Goal: Task Accomplishment & Management: Complete application form

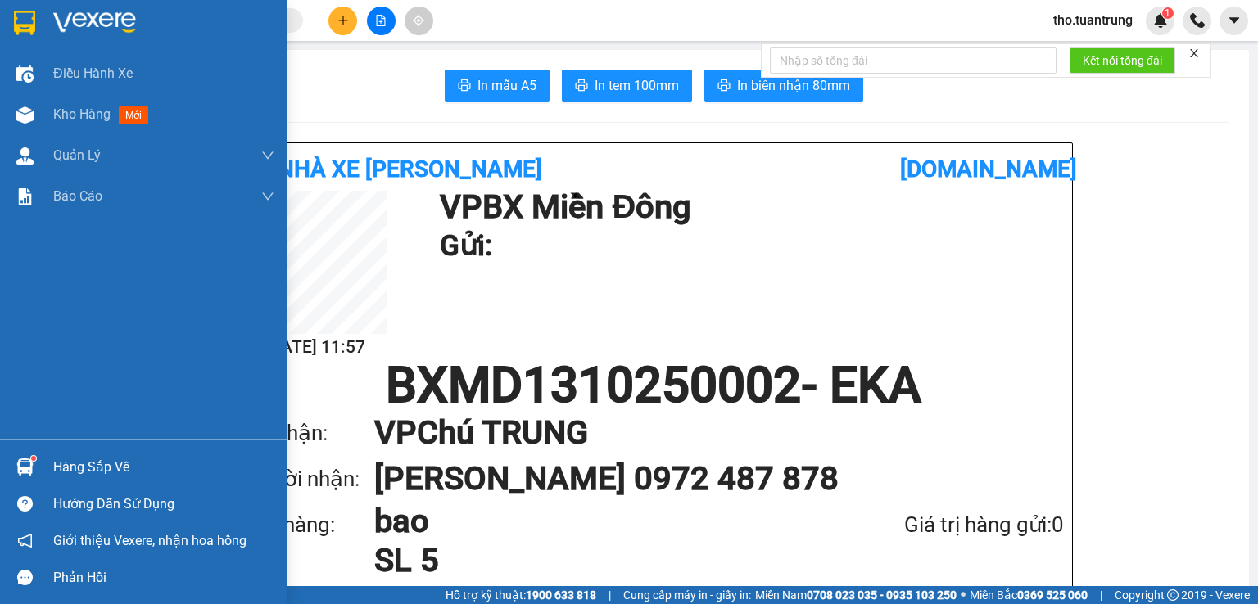
click at [20, 118] on img at bounding box center [24, 114] width 17 height 17
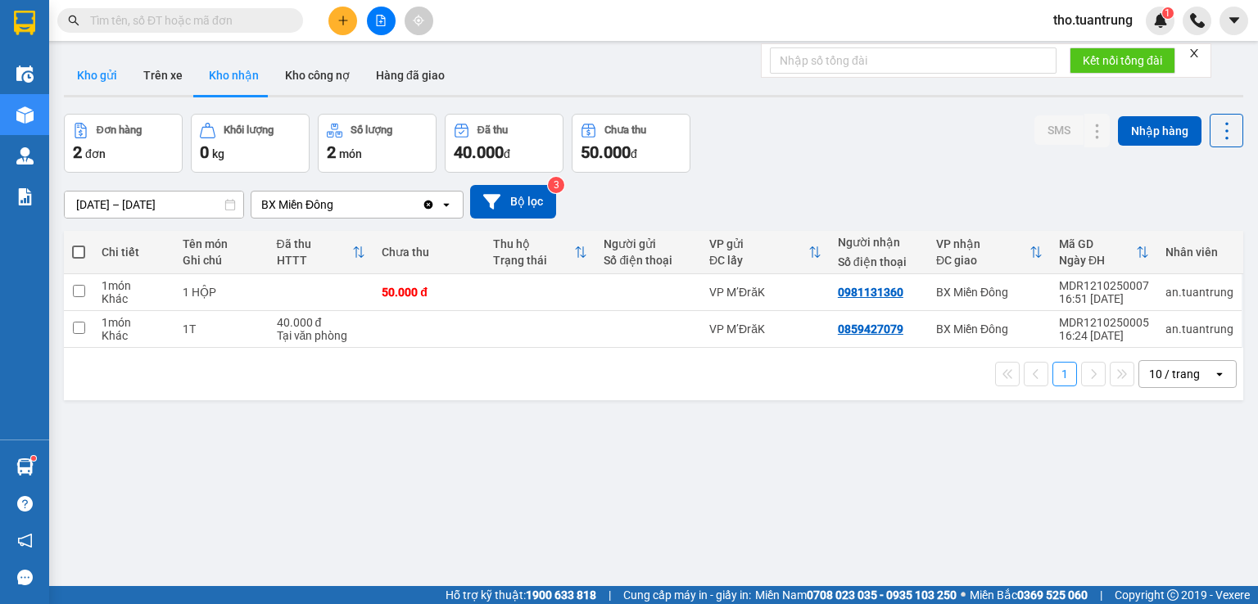
click at [92, 76] on button "Kho gửi" at bounding box center [97, 75] width 66 height 39
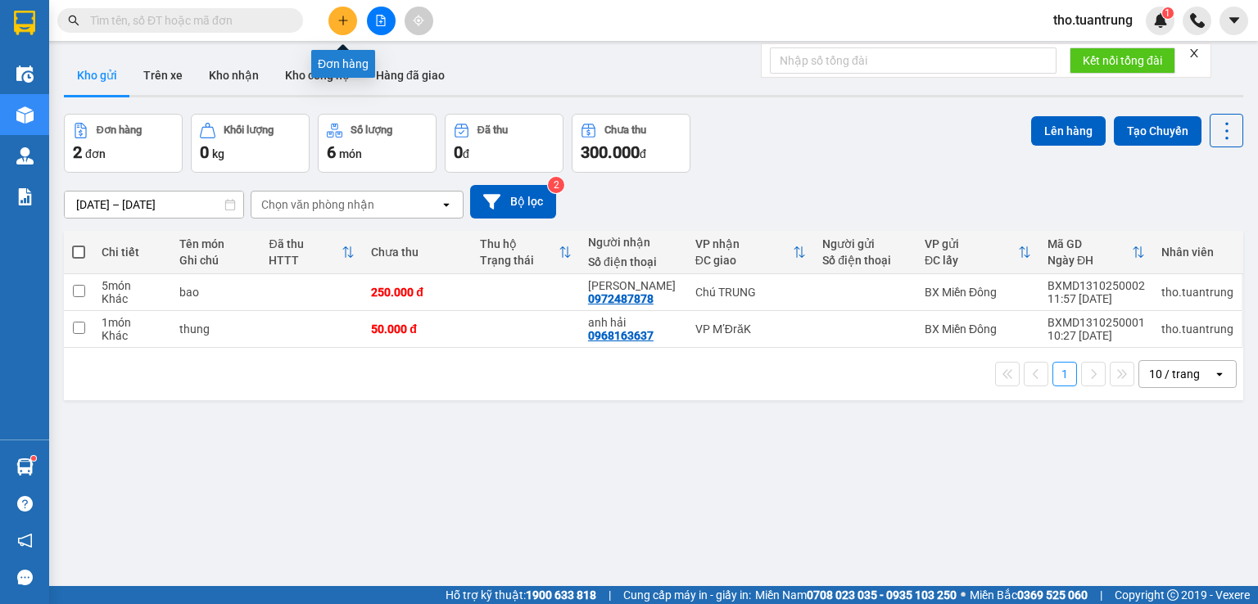
click at [333, 25] on button at bounding box center [342, 21] width 29 height 29
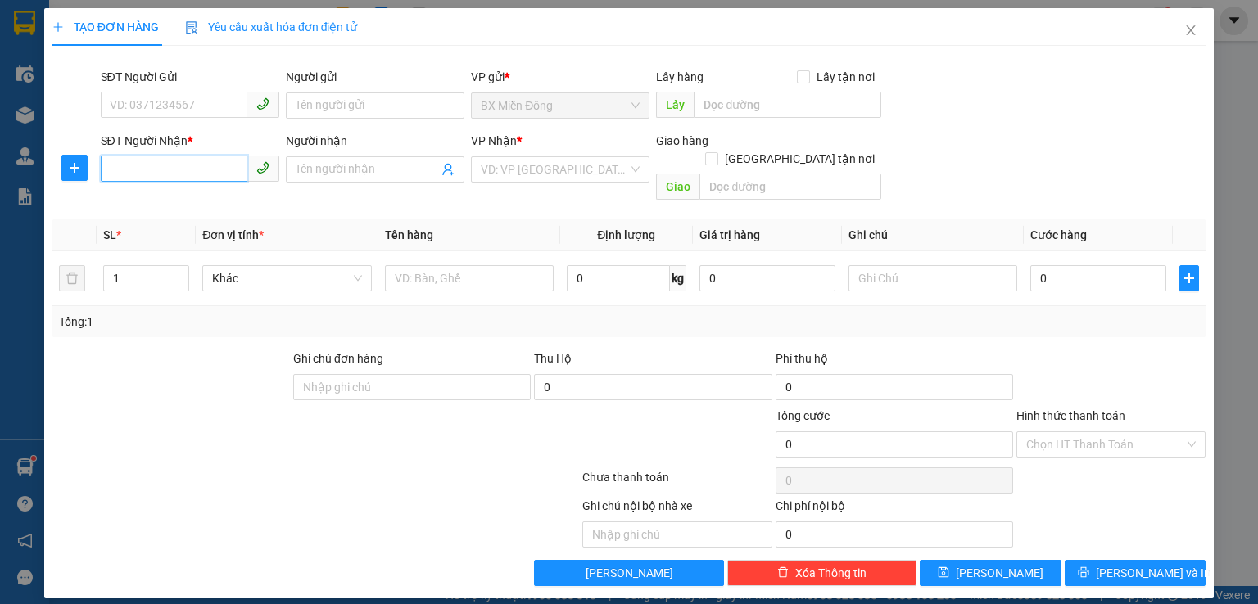
click at [196, 163] on input "SĐT Người Nhận *" at bounding box center [174, 169] width 147 height 26
click at [138, 174] on input "SĐT Người Nhận *" at bounding box center [174, 169] width 147 height 26
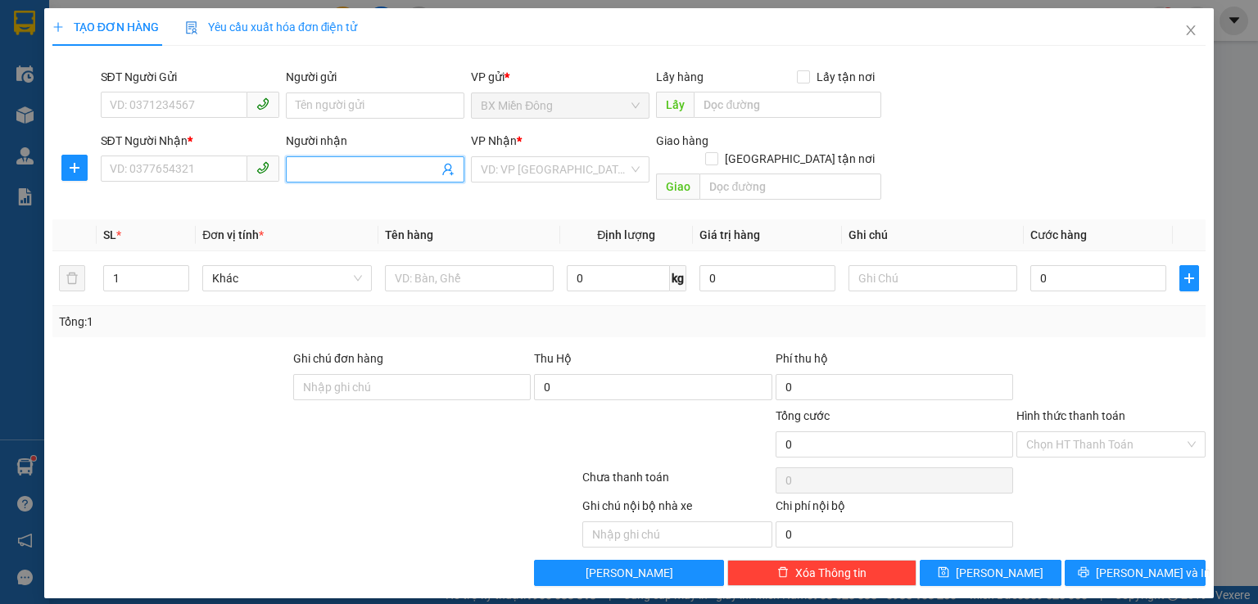
click at [337, 156] on span at bounding box center [375, 169] width 179 height 26
type input "sáu liê"
click at [324, 204] on div "sáu liêm - 0382446461" at bounding box center [375, 202] width 159 height 18
type input "0382446461"
type input "sáu liêm"
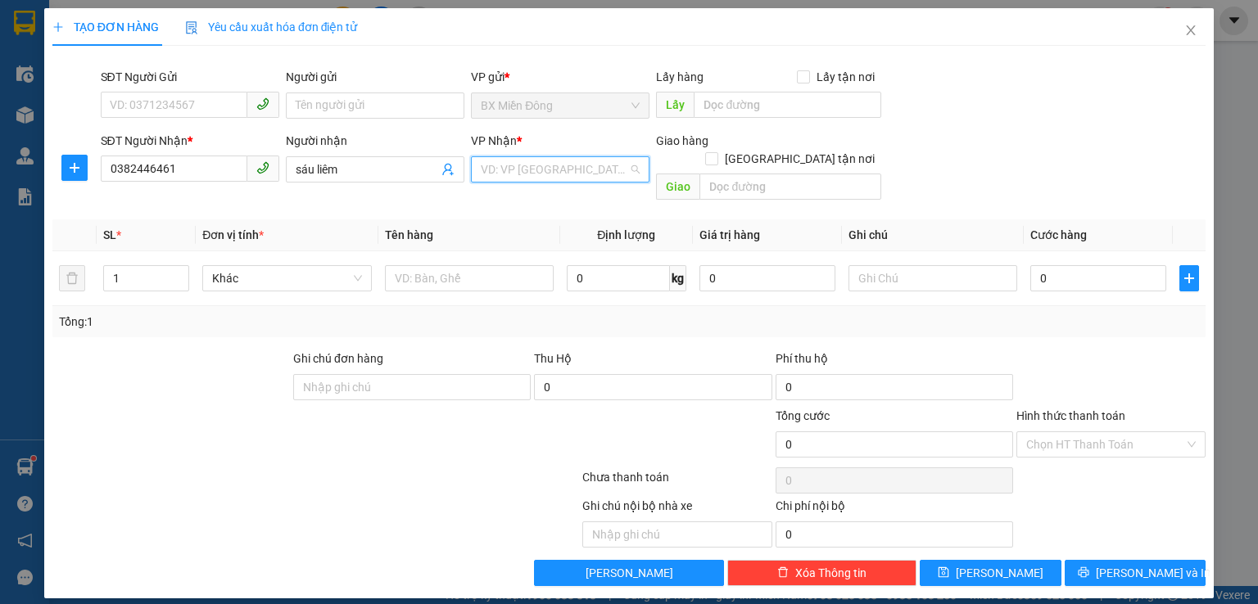
click at [524, 161] on input "search" at bounding box center [554, 169] width 147 height 25
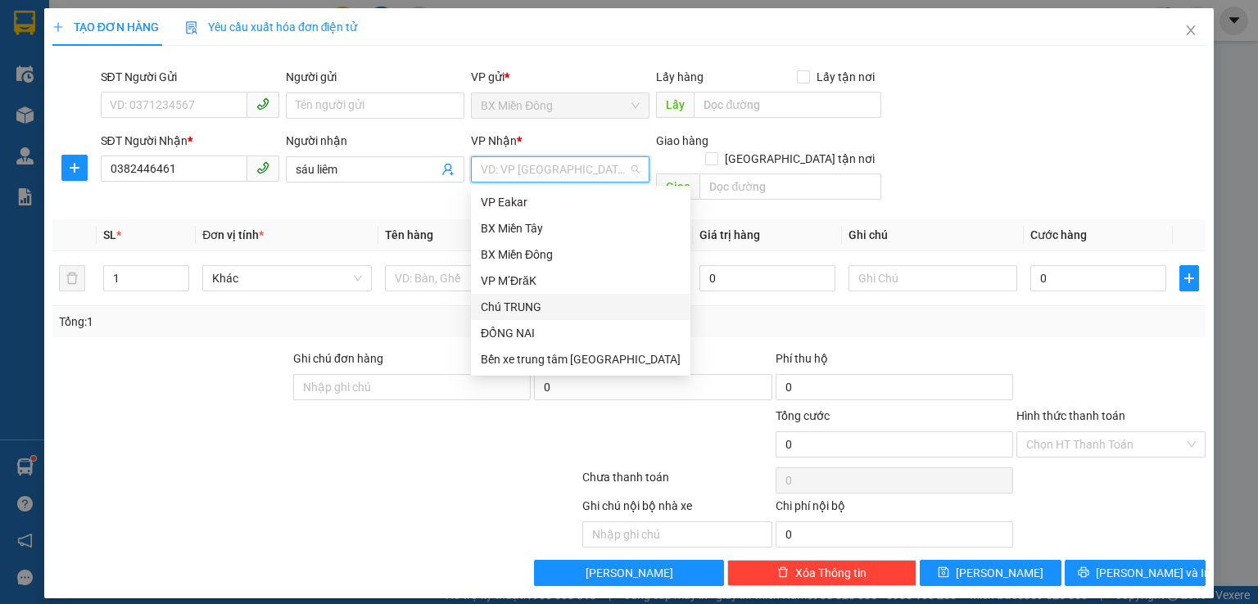
click at [512, 304] on div "Chú TRUNG" at bounding box center [581, 307] width 200 height 18
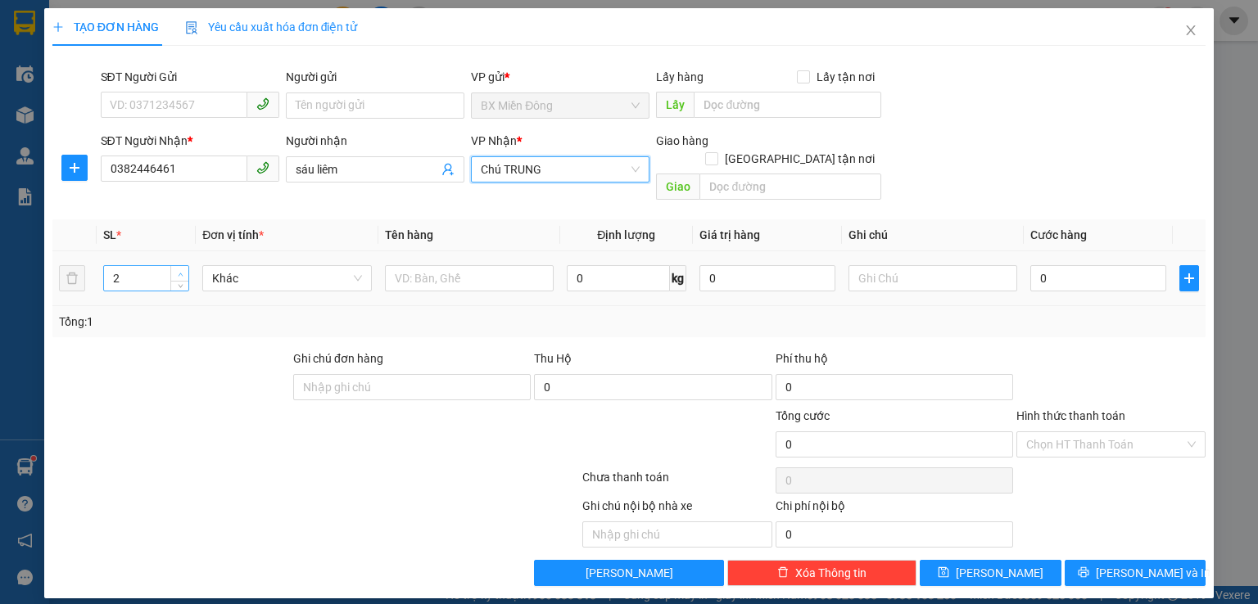
click at [180, 272] on icon "up" at bounding box center [181, 275] width 6 height 6
type input "4"
click at [180, 272] on icon "up" at bounding box center [181, 275] width 6 height 6
click at [431, 265] on input "text" at bounding box center [469, 278] width 169 height 26
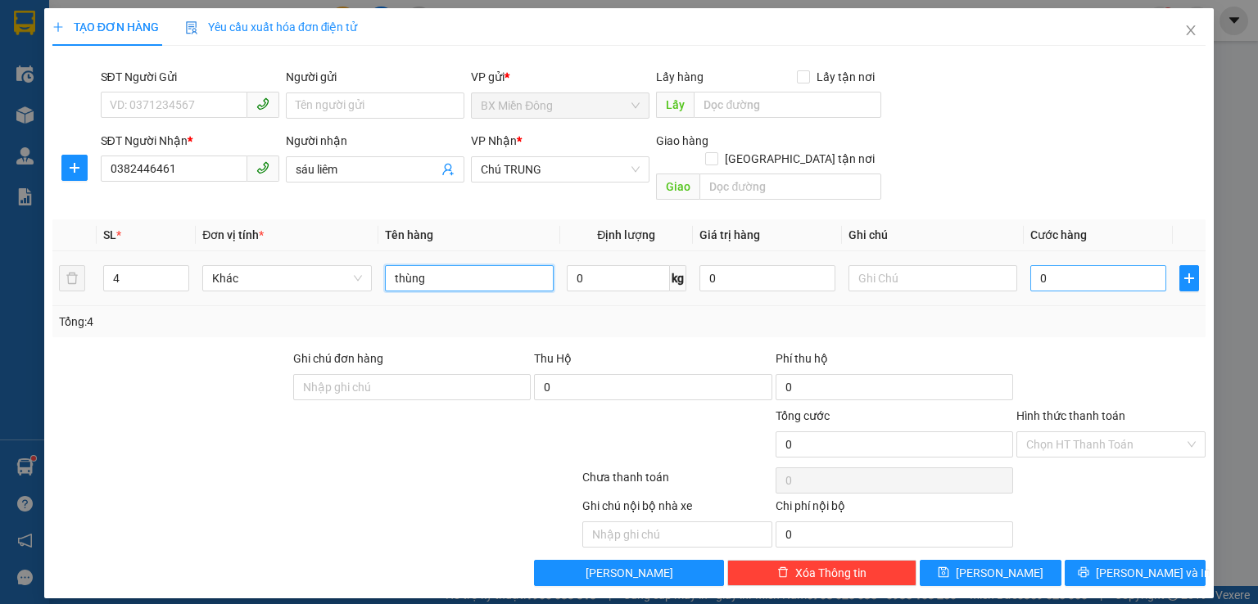
type input "thùng"
drag, startPoint x: 1114, startPoint y: 257, endPoint x: 1093, endPoint y: 271, distance: 25.4
click at [1114, 265] on input "0" at bounding box center [1098, 278] width 136 height 26
type input "2"
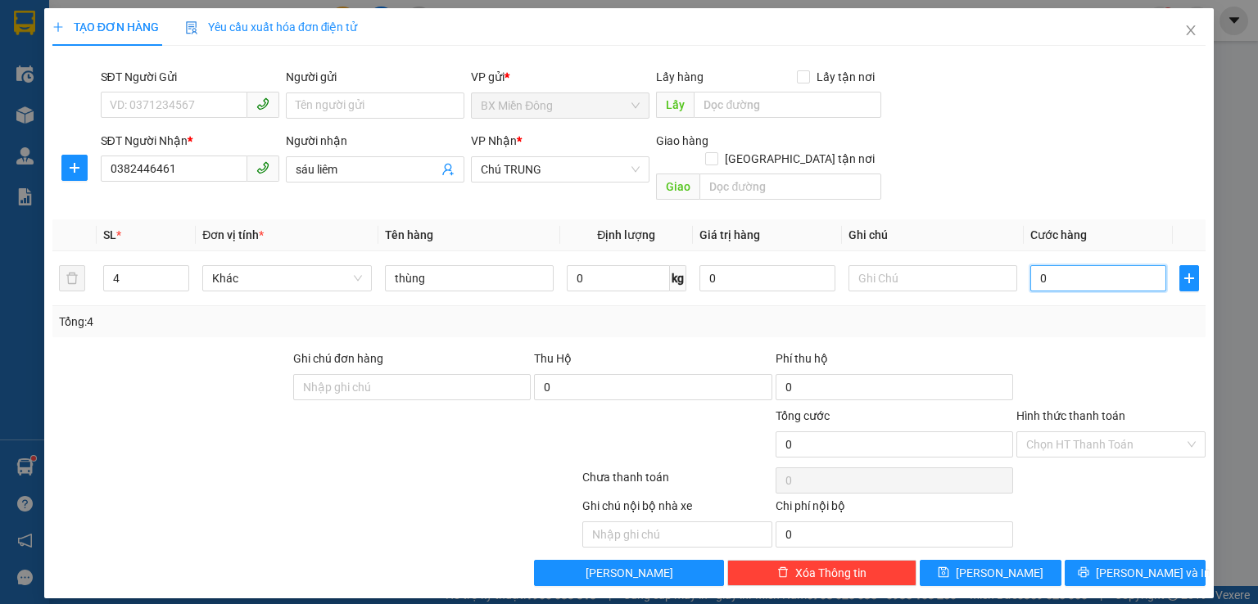
type input "2"
type input "20"
type input "200"
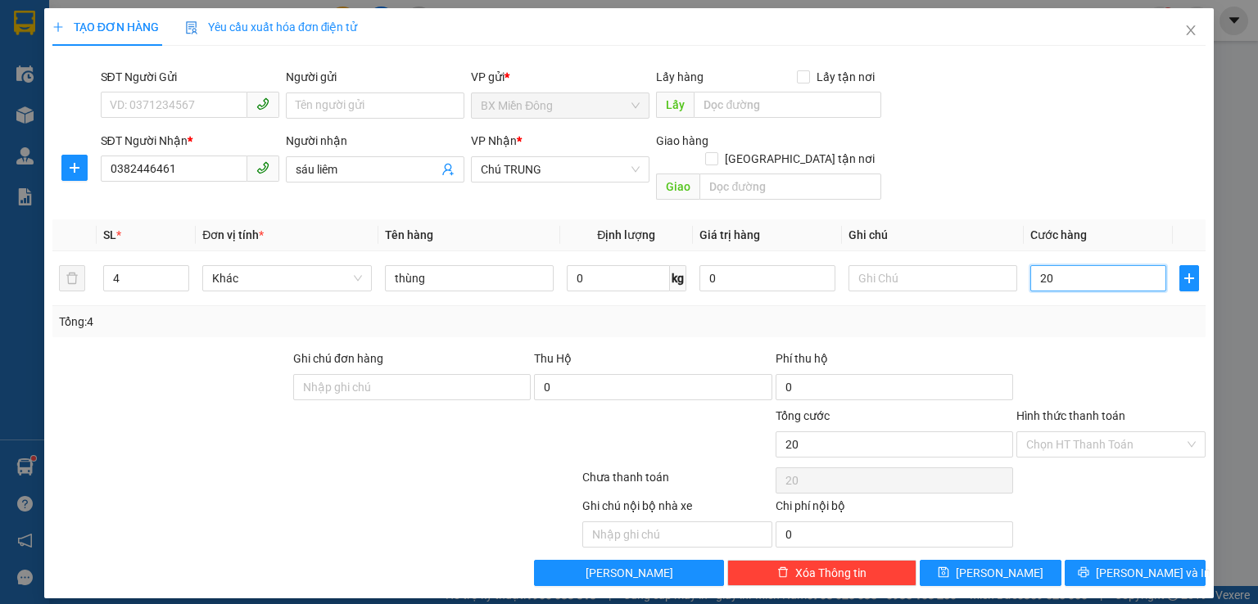
type input "200"
type input "2.000"
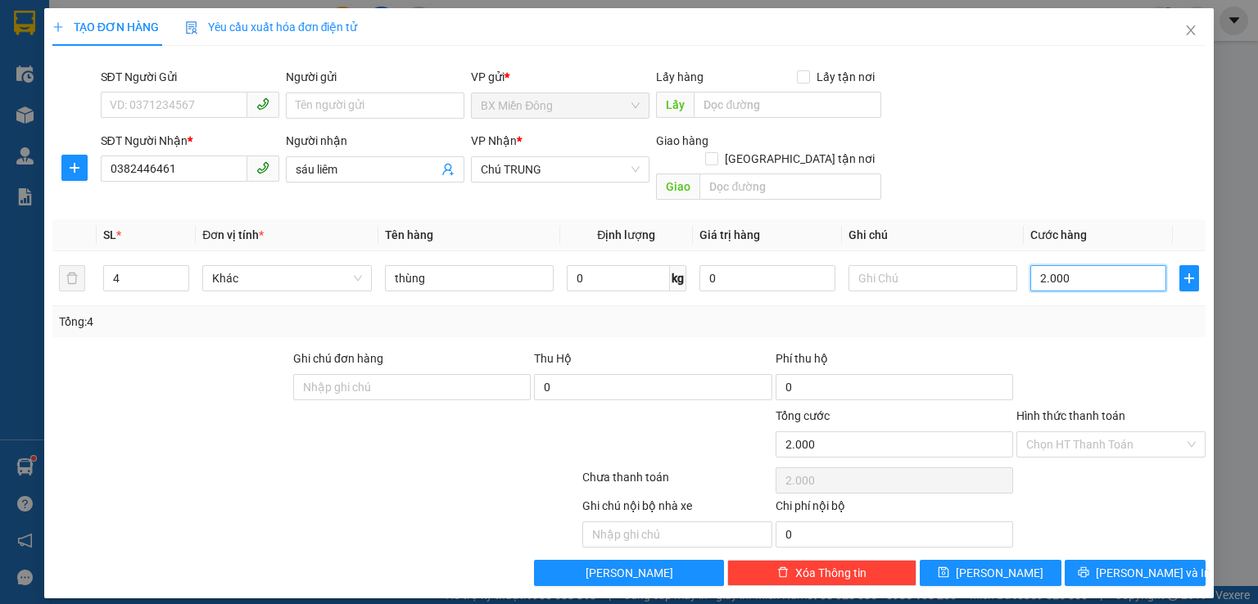
type input "20.000"
type input "200.000"
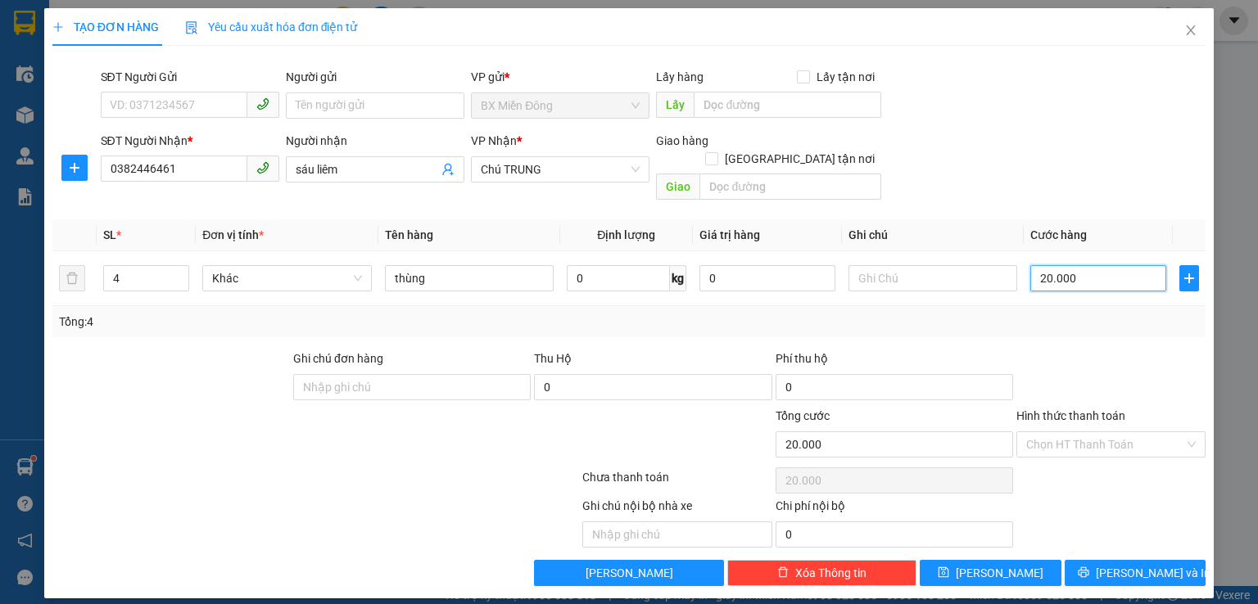
type input "200.000"
click at [1068, 432] on input "Hình thức thanh toán" at bounding box center [1105, 444] width 158 height 25
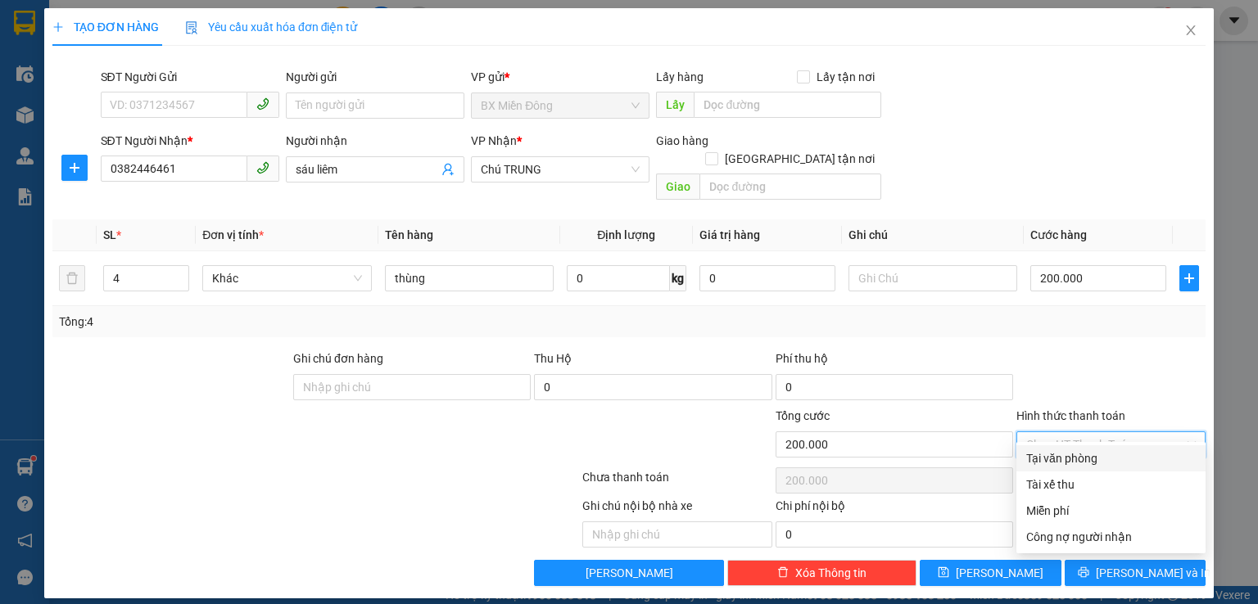
click at [1080, 458] on div "Tại văn phòng" at bounding box center [1111, 459] width 170 height 18
type input "0"
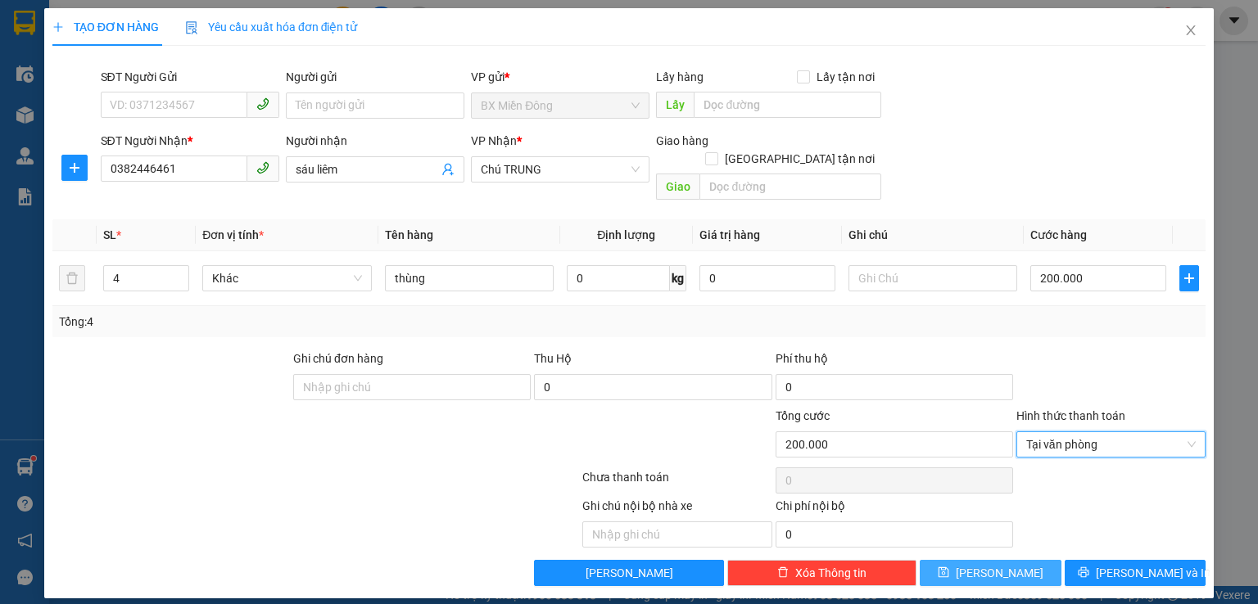
click at [1019, 560] on button "[PERSON_NAME]" at bounding box center [991, 573] width 142 height 26
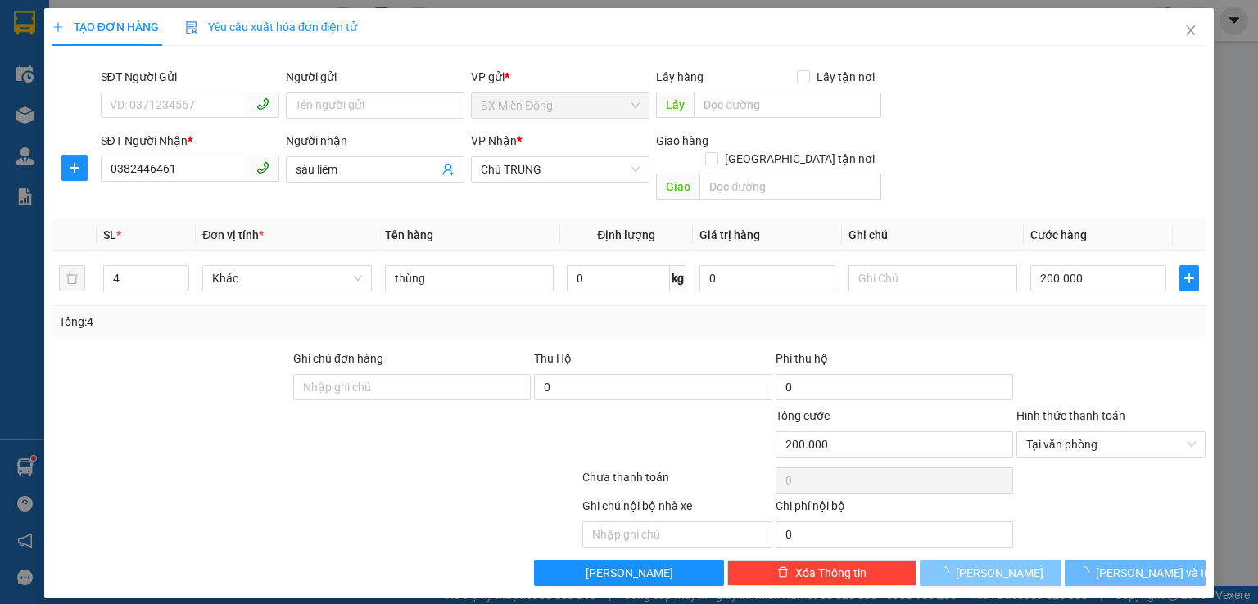
type input "1"
type input "0"
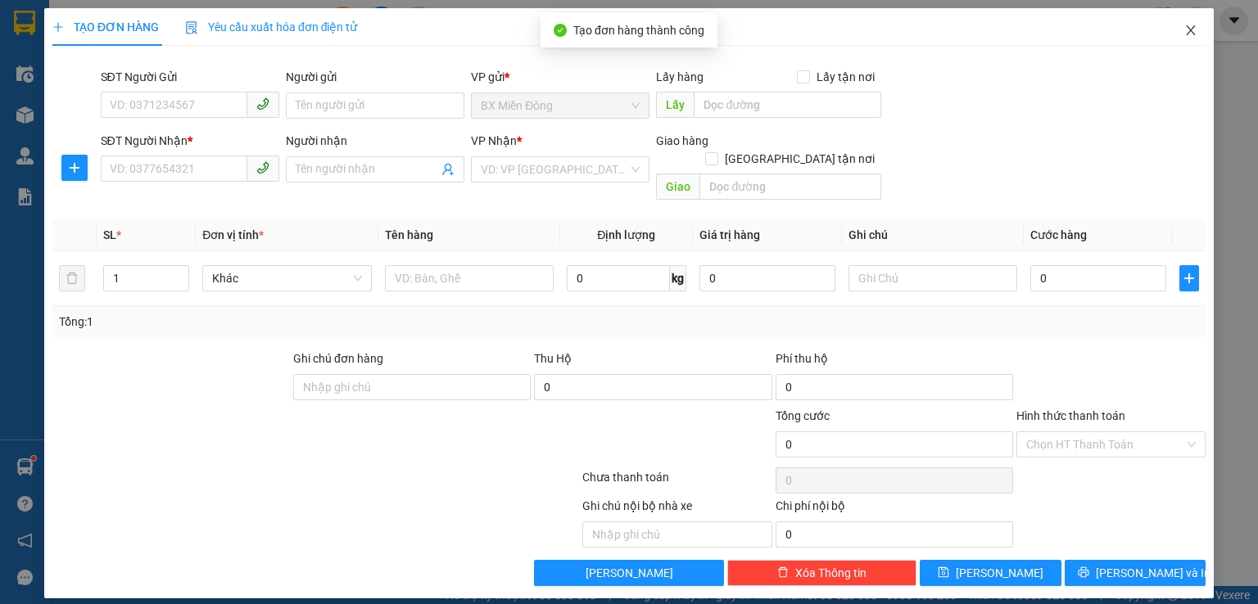
click at [1189, 29] on icon "close" at bounding box center [1191, 30] width 9 height 10
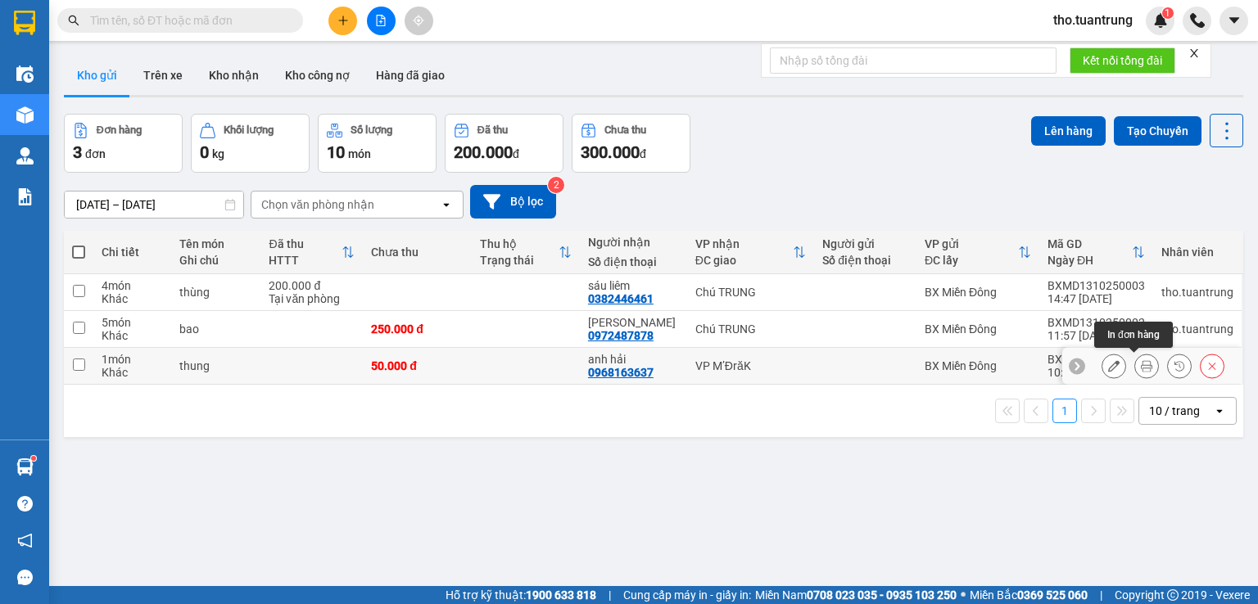
click at [1135, 364] on button at bounding box center [1146, 366] width 23 height 29
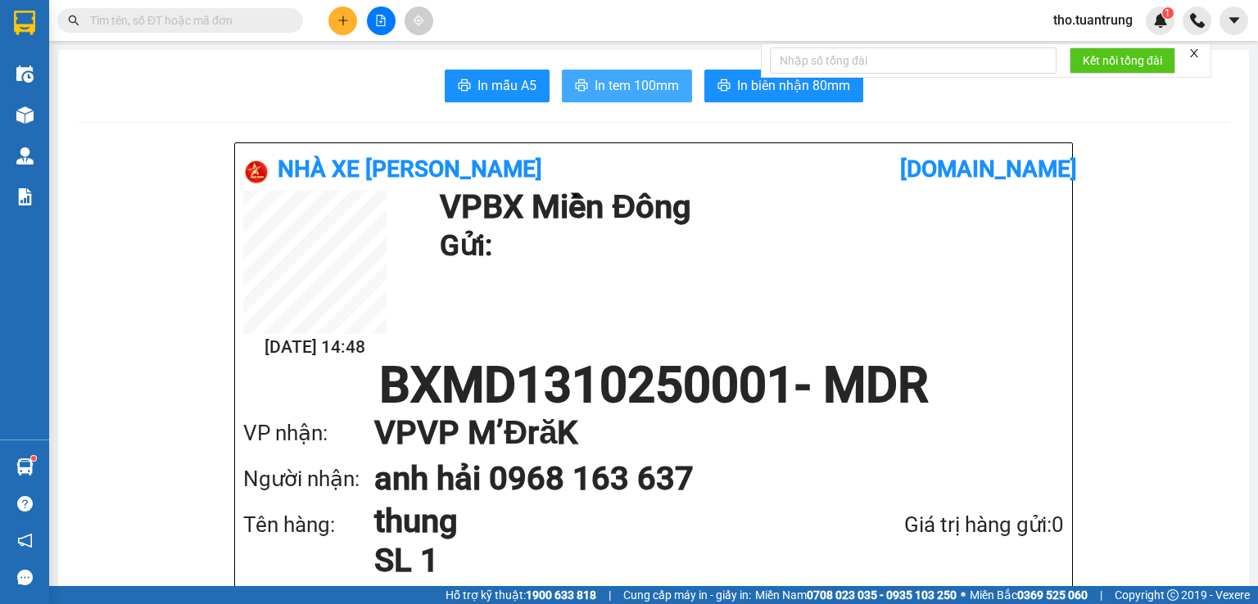
click at [629, 90] on span "In tem 100mm" at bounding box center [637, 85] width 84 height 20
click at [346, 27] on button at bounding box center [342, 21] width 29 height 29
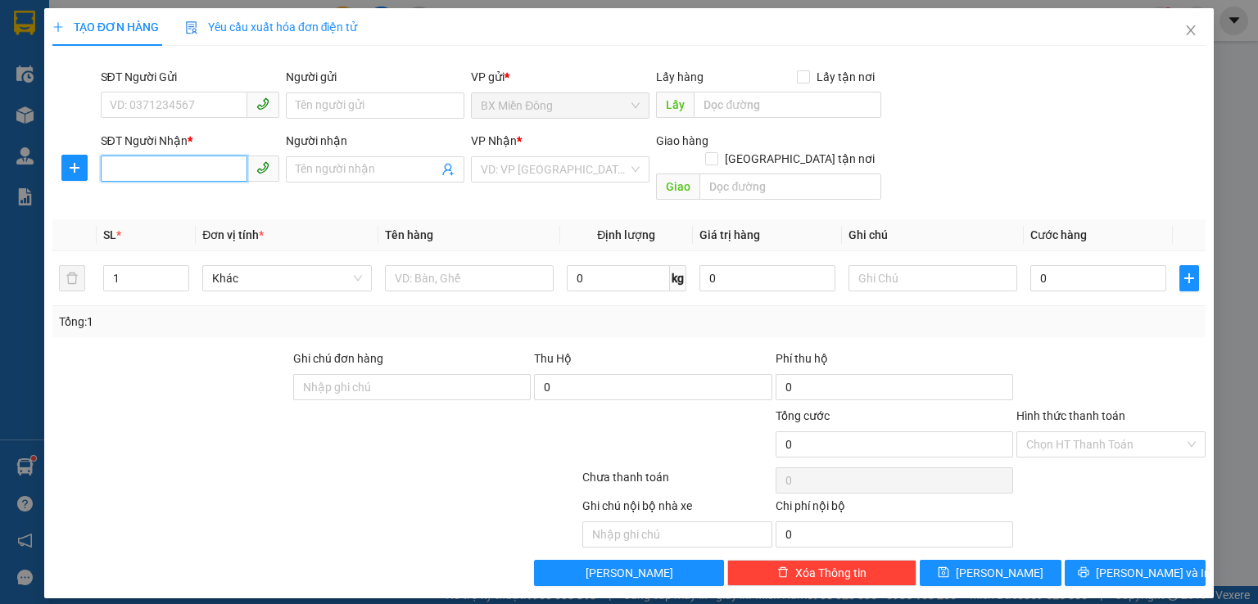
click at [212, 175] on input "SĐT Người Nhận *" at bounding box center [174, 169] width 147 height 26
click at [206, 204] on div "0978138540 - A Tùng KD" at bounding box center [190, 202] width 159 height 18
type input "0978138540"
type input "A Tùng KD"
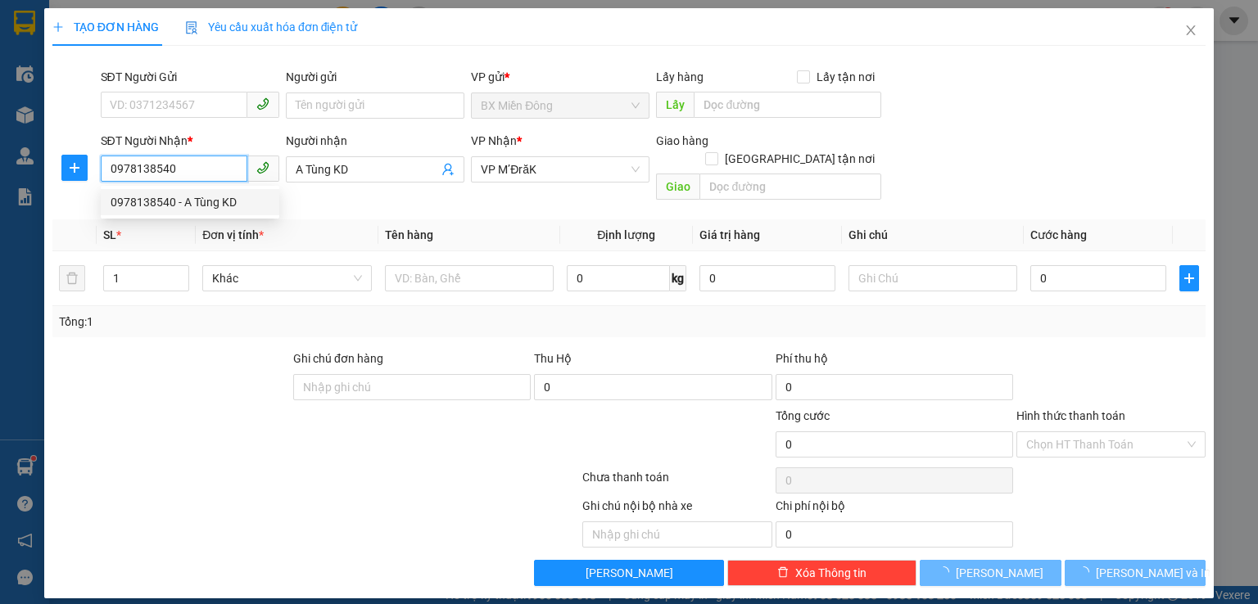
type input "100.000"
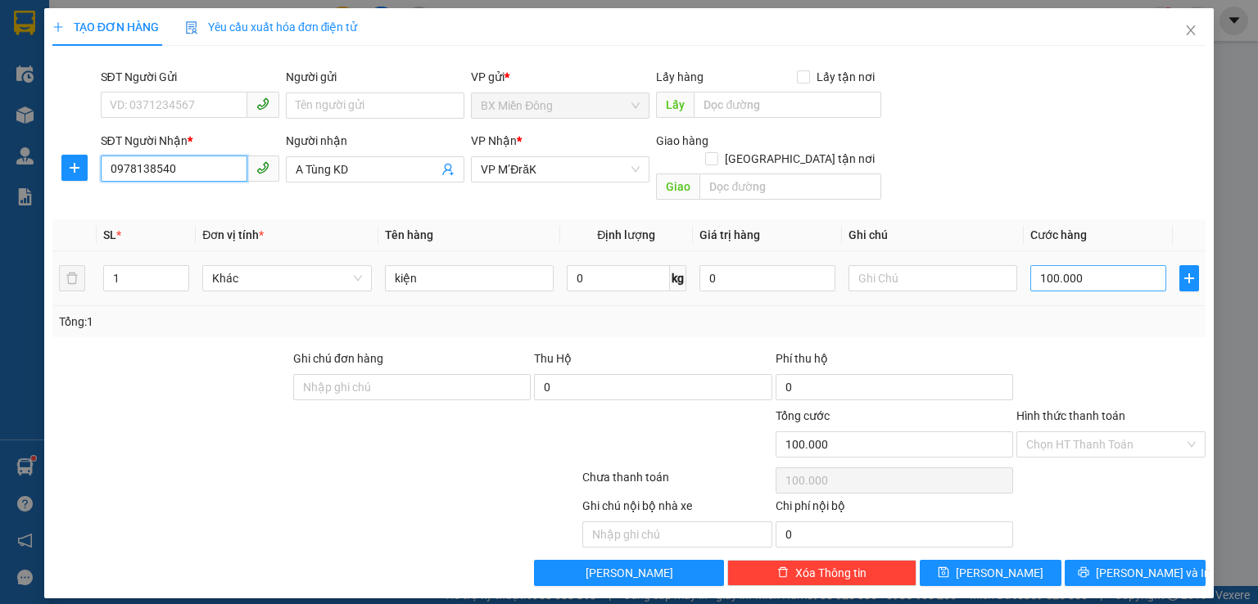
type input "0978138540"
click at [1088, 265] on input "100.000" at bounding box center [1098, 278] width 136 height 26
type input "5"
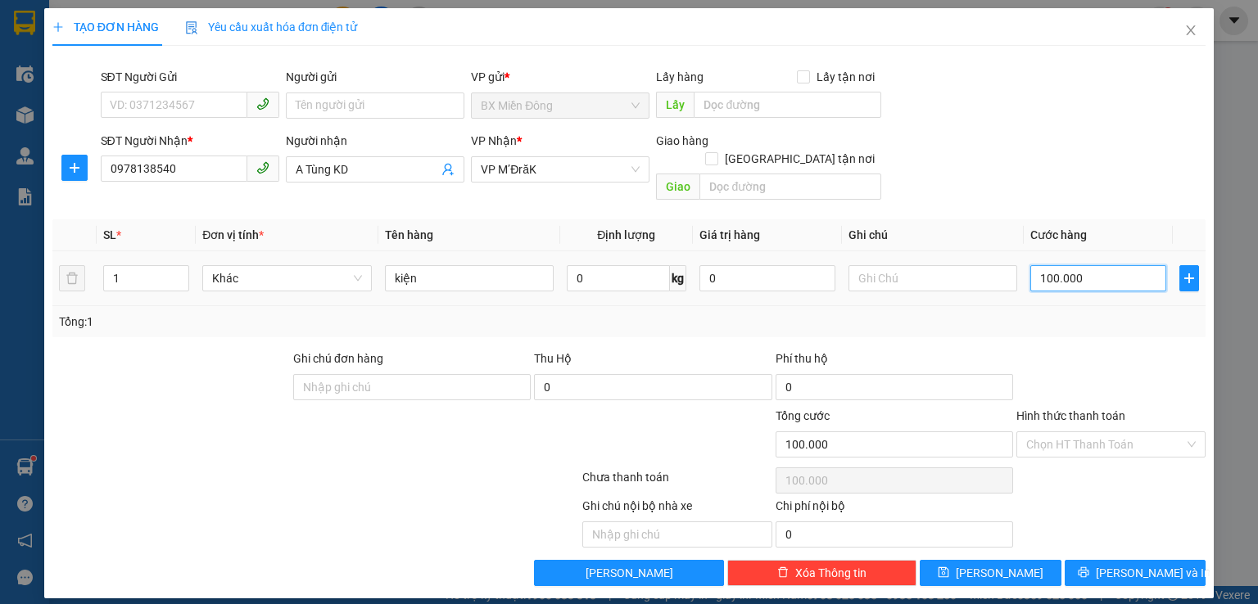
type input "5"
type input "50"
type input "500"
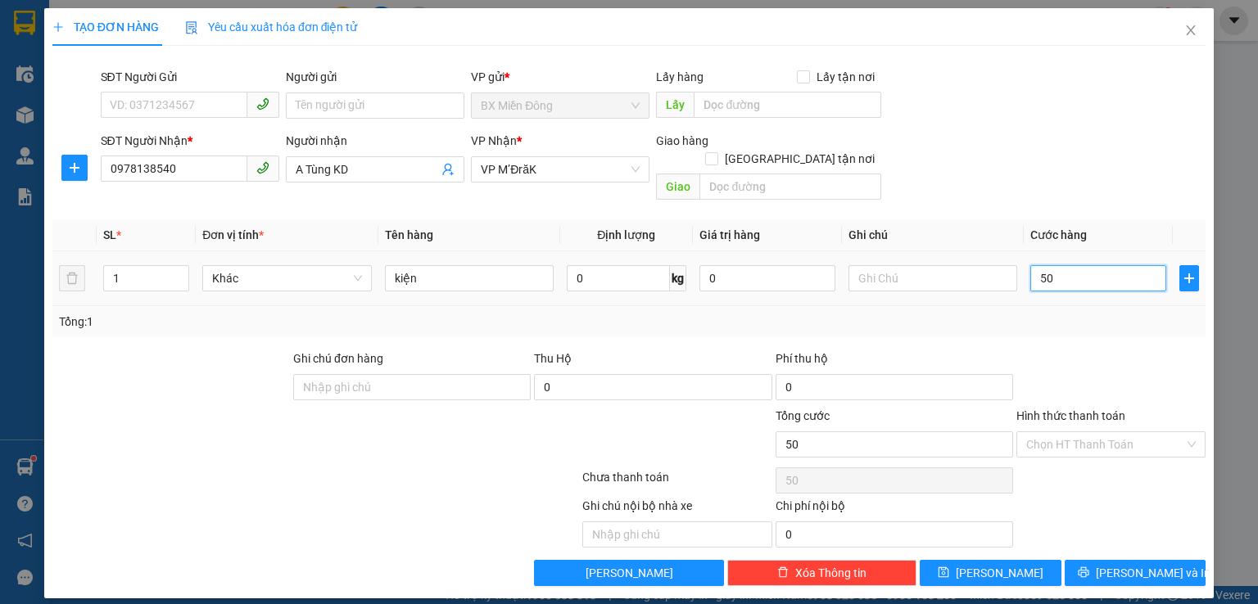
type input "500"
type input "5.000"
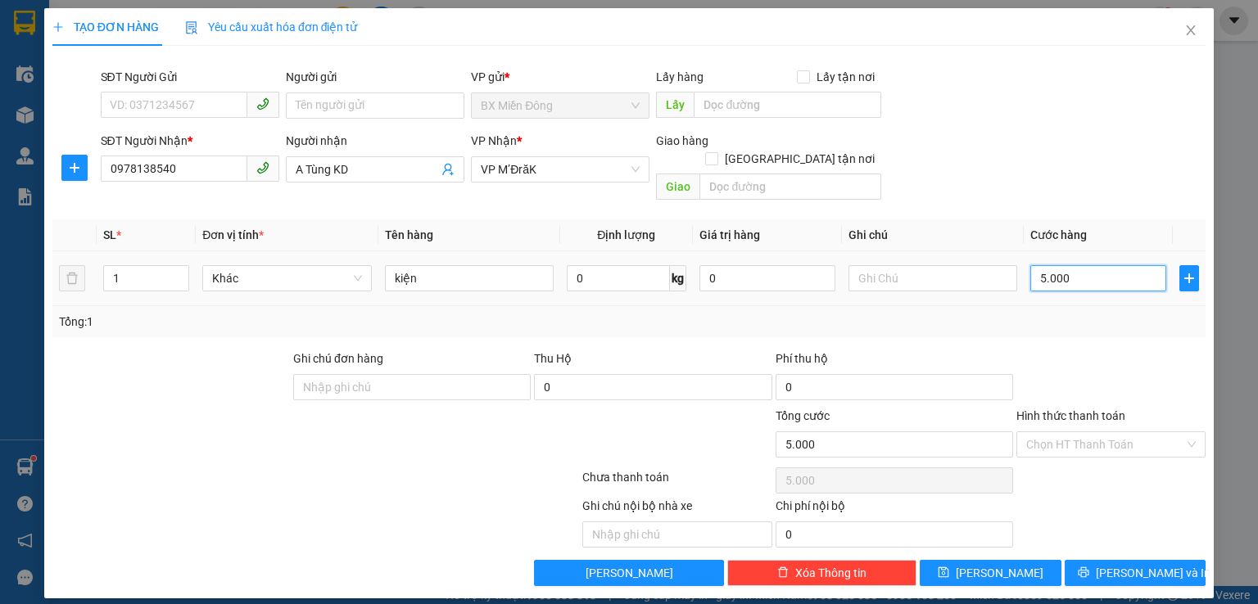
type input "50.000"
click at [1134, 432] on input "Hình thức thanh toán" at bounding box center [1105, 444] width 158 height 25
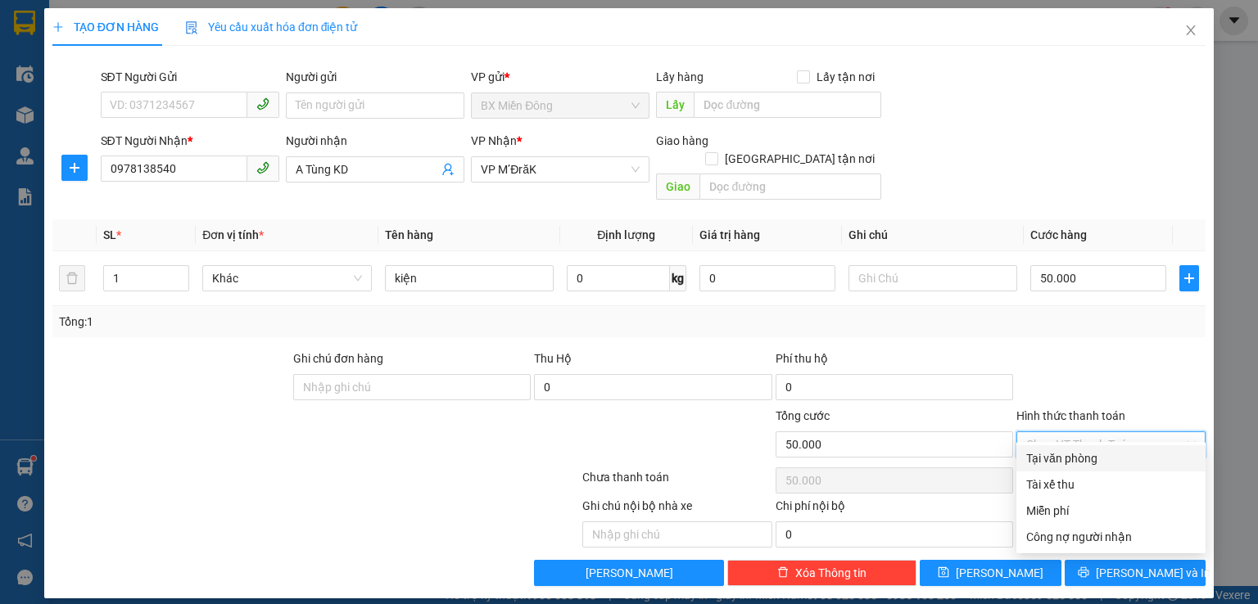
click at [1110, 460] on div "Tại văn phòng" at bounding box center [1111, 459] width 170 height 18
type input "0"
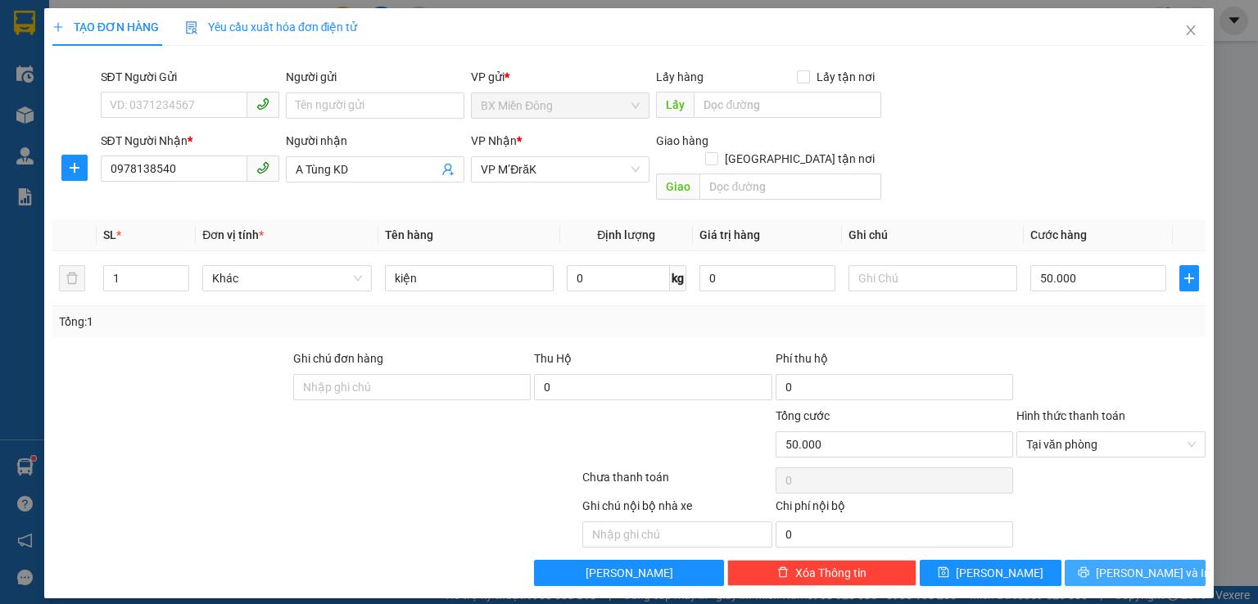
click at [1138, 564] on span "[PERSON_NAME] và In" at bounding box center [1153, 573] width 115 height 18
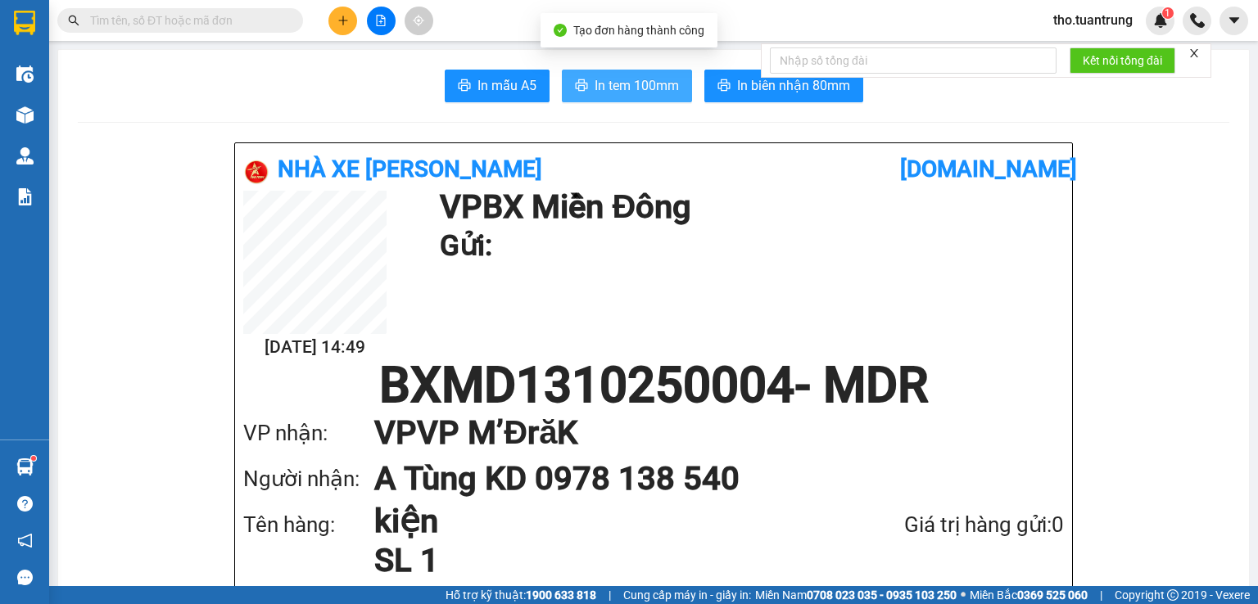
click at [634, 92] on span "In tem 100mm" at bounding box center [637, 85] width 84 height 20
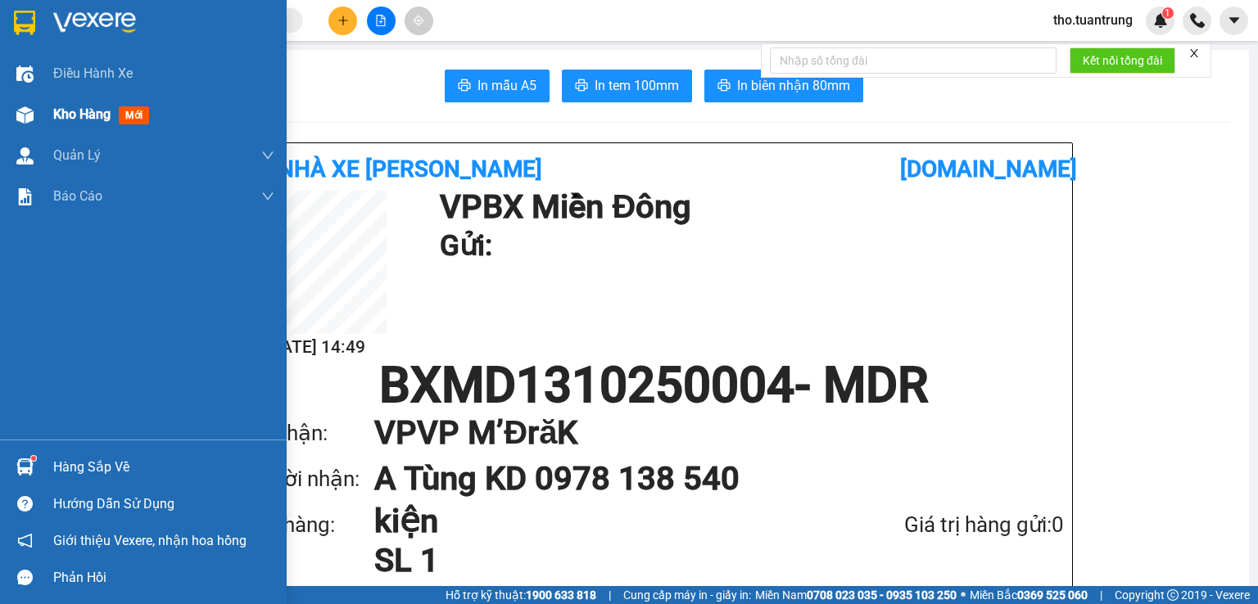
click at [47, 106] on div "Kho hàng mới" at bounding box center [143, 114] width 287 height 41
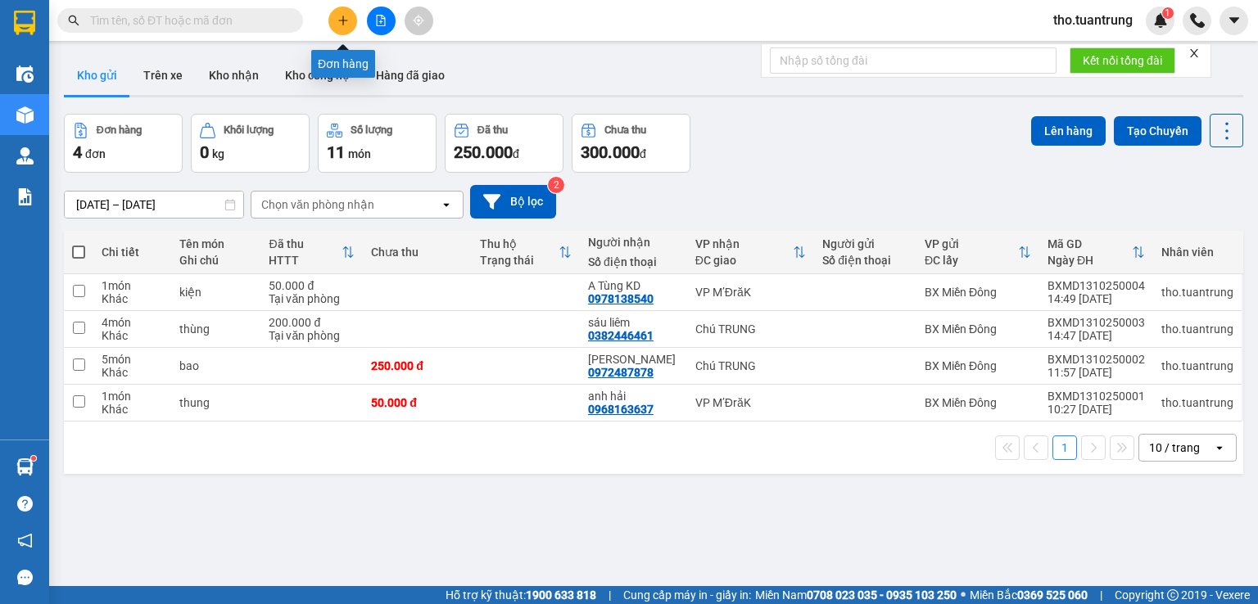
click at [337, 22] on icon "plus" at bounding box center [342, 20] width 11 height 11
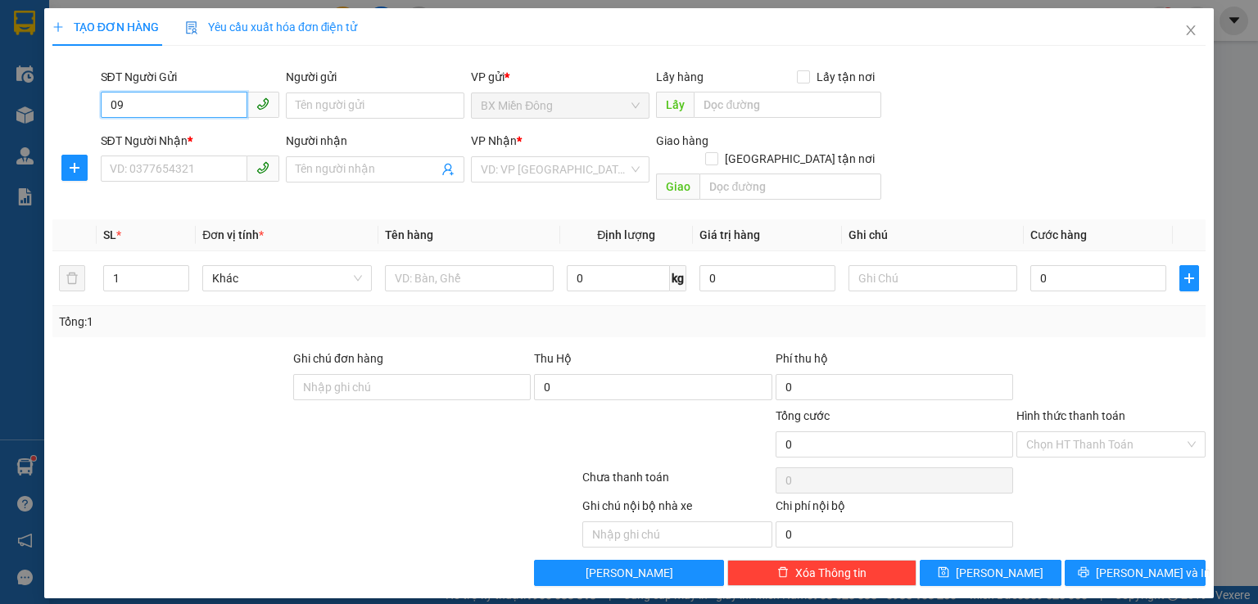
type input "0"
click at [200, 168] on input "SĐT Người Nhận *" at bounding box center [174, 169] width 147 height 26
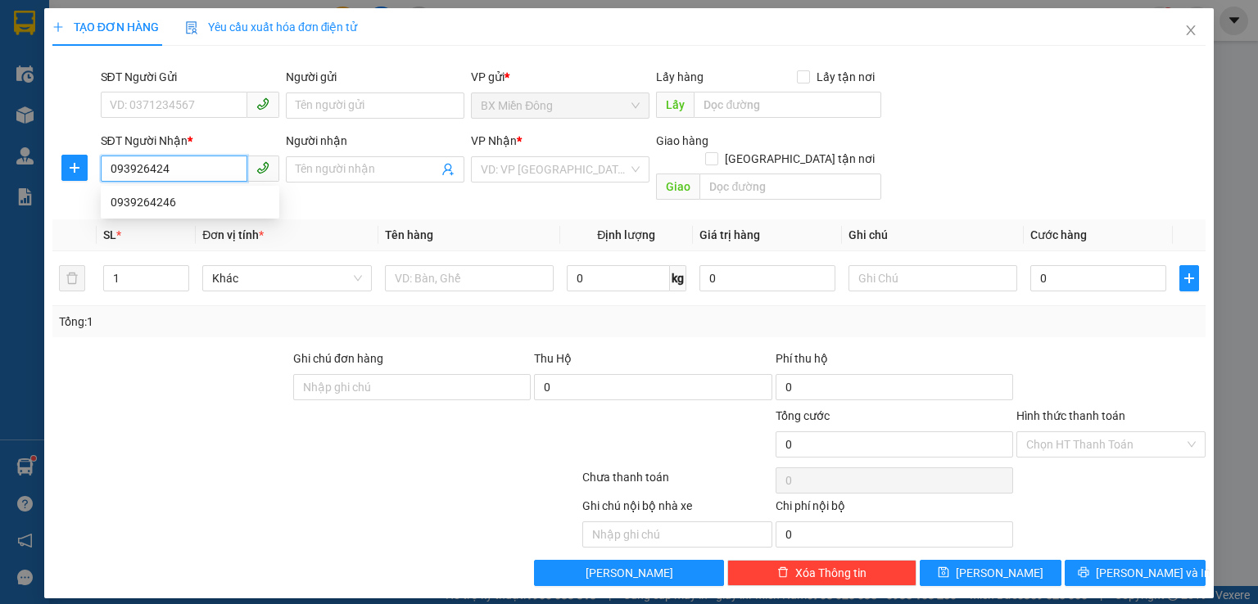
type input "0939264246"
click at [184, 204] on div "0939264246" at bounding box center [190, 202] width 159 height 18
type input "500.000"
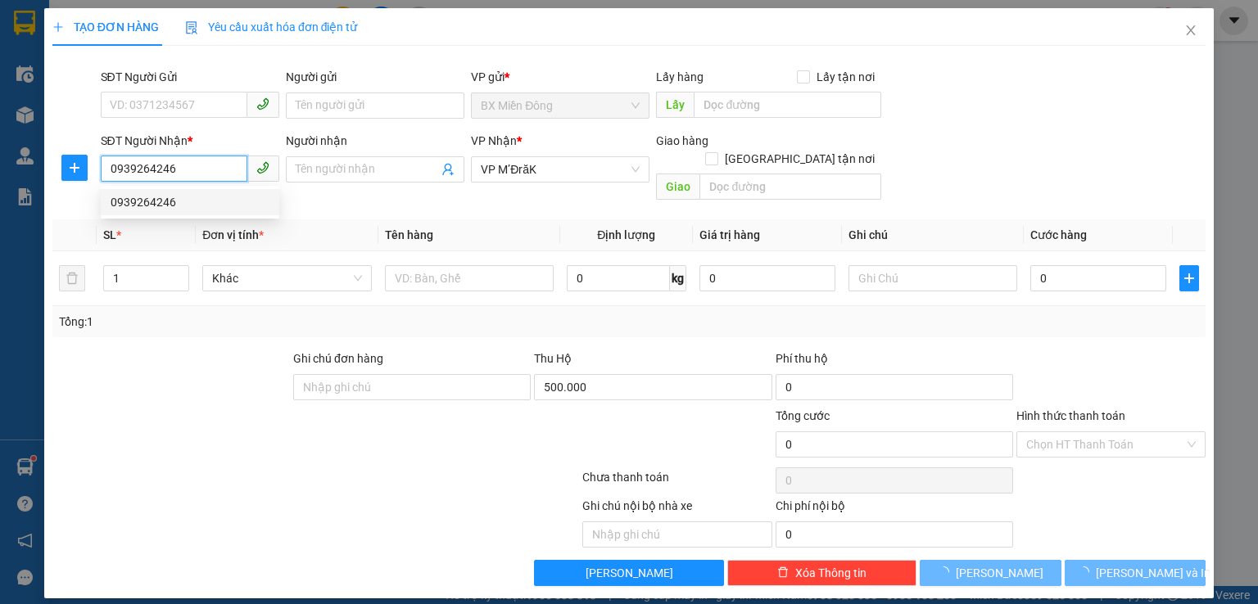
type input "70.000"
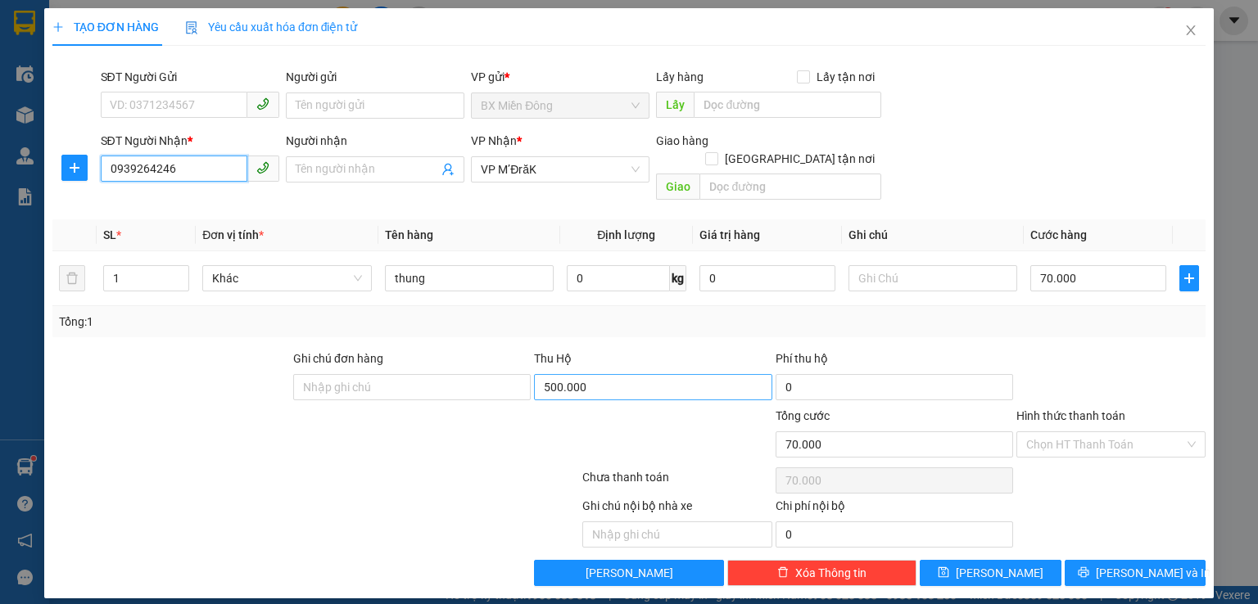
type input "0939264246"
click at [648, 374] on input "500.000" at bounding box center [653, 387] width 238 height 26
type input "3.100.000"
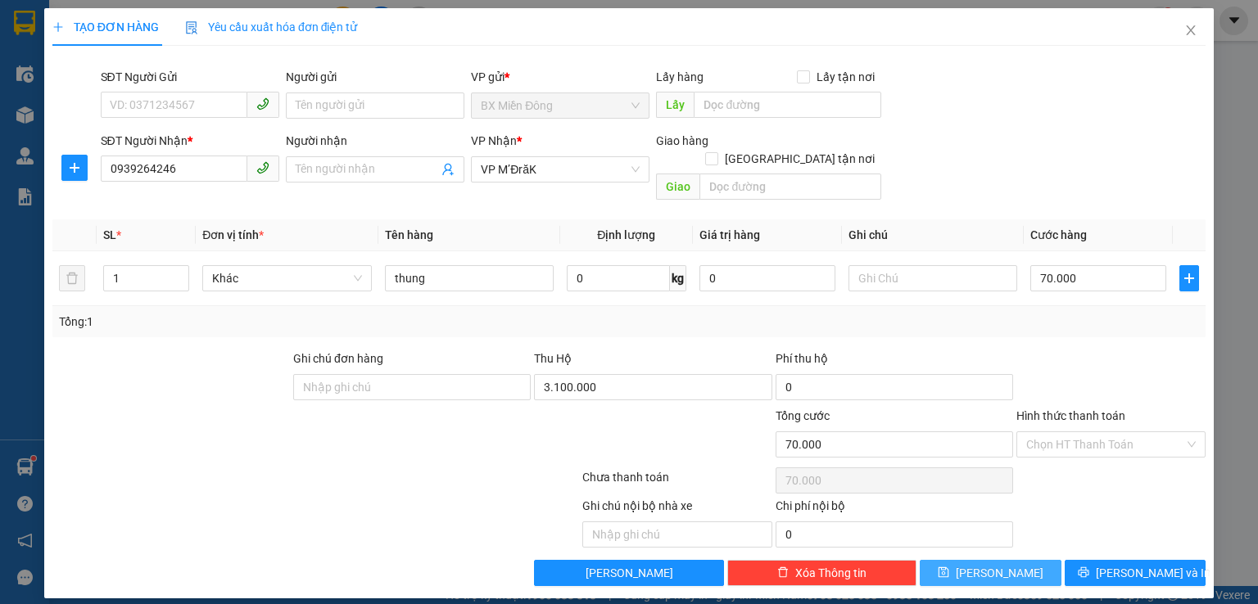
click at [1003, 564] on span "[PERSON_NAME]" at bounding box center [1000, 573] width 88 height 18
type input "0"
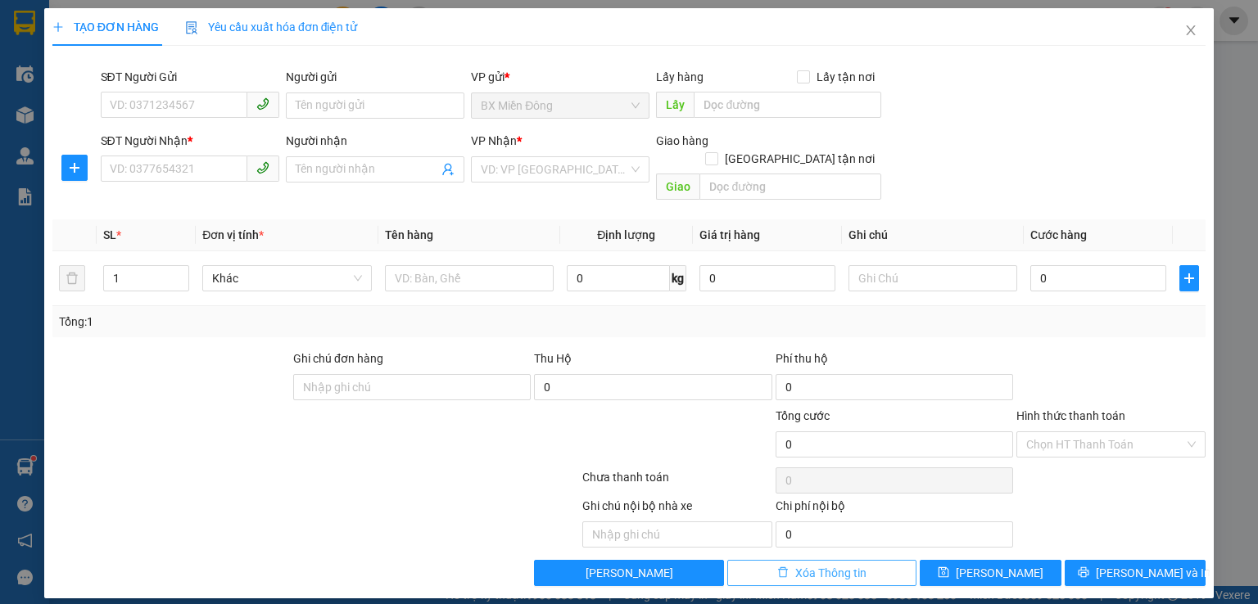
click at [764, 560] on button "Xóa Thông tin" at bounding box center [821, 573] width 189 height 26
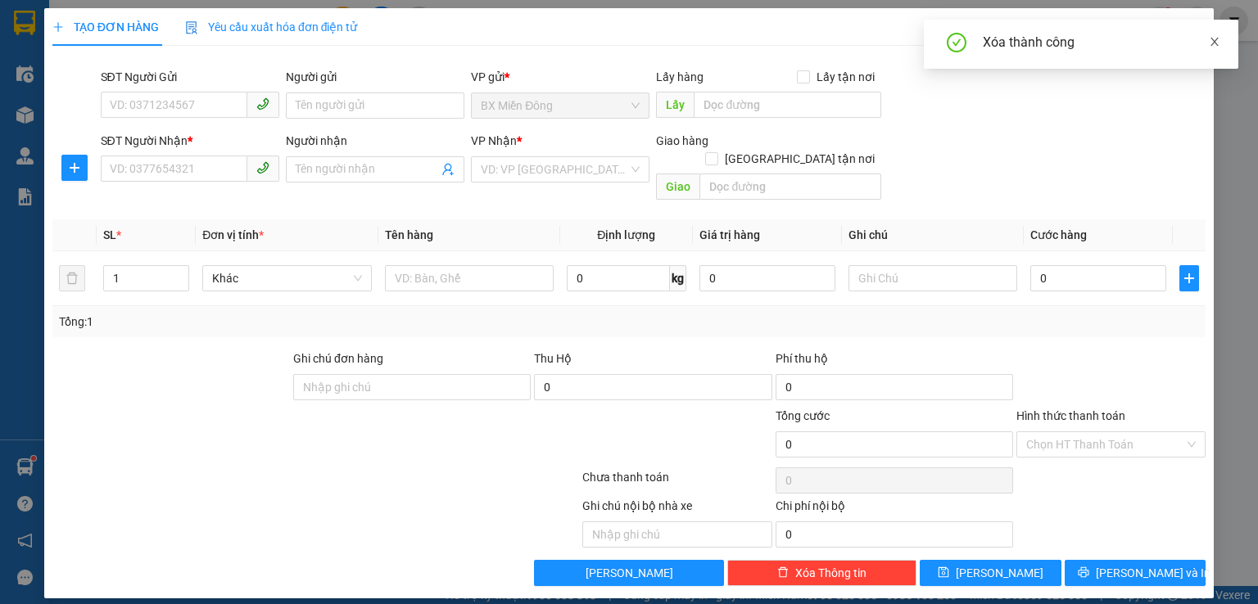
click at [1212, 47] on icon "close" at bounding box center [1214, 41] width 11 height 11
click at [1190, 34] on icon "close" at bounding box center [1190, 30] width 13 height 13
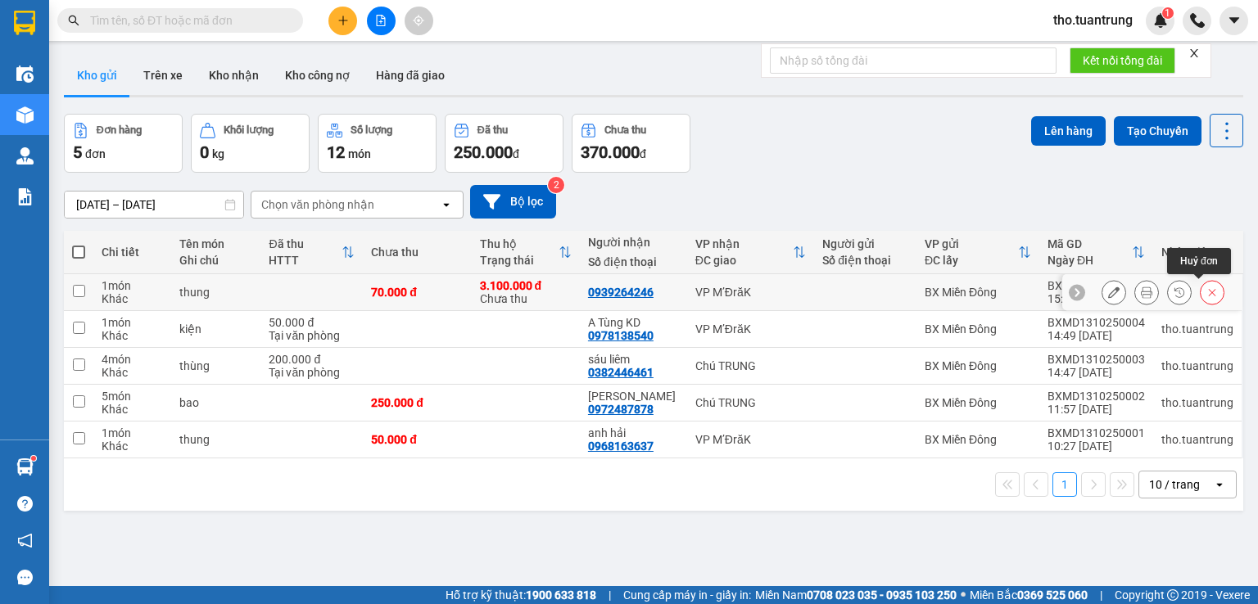
click at [1201, 286] on button at bounding box center [1212, 292] width 23 height 29
